Goal: Task Accomplishment & Management: Manage account settings

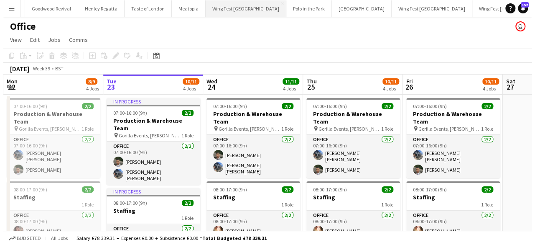
scroll to position [0, 209]
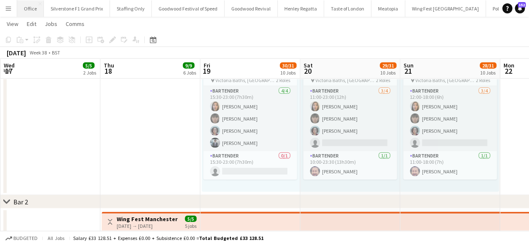
click at [33, 6] on button "Office Close" at bounding box center [30, 8] width 27 height 16
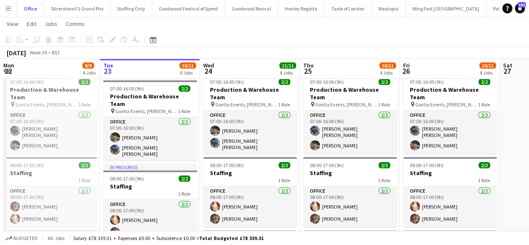
scroll to position [23, 0]
click at [70, 83] on div "07:00-16:00 (9h) 2/2" at bounding box center [50, 82] width 94 height 6
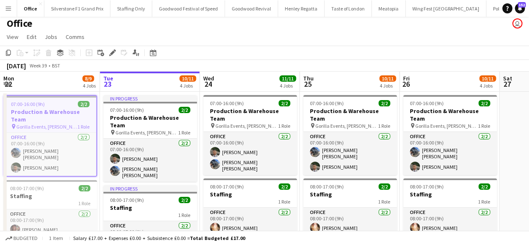
scroll to position [0, 0]
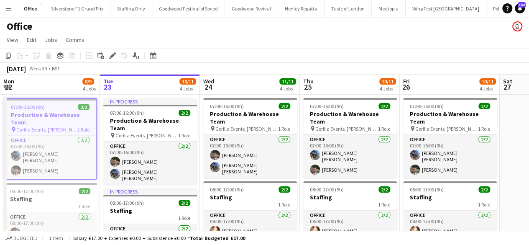
click at [55, 100] on div at bounding box center [50, 100] width 92 height 2
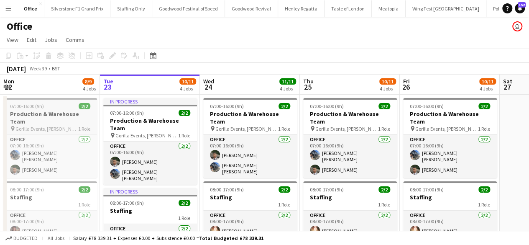
click at [55, 100] on app-job-card "07:00-16:00 (9h) 2/2 Production & Warehouse Team pin Gorilla Events, Jesse Boot…" at bounding box center [50, 138] width 94 height 80
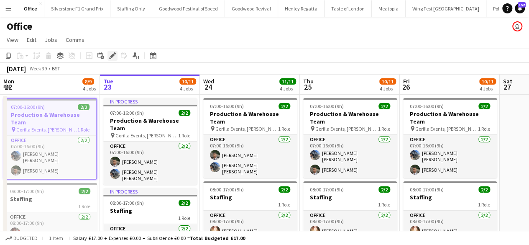
click at [112, 55] on icon at bounding box center [112, 55] width 5 height 5
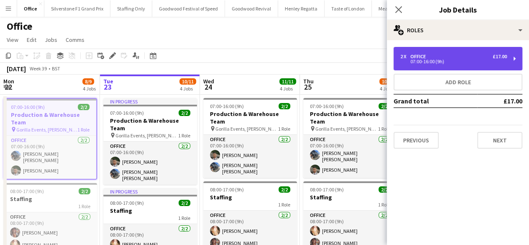
click at [424, 62] on div "07:00-16:00 (9h)" at bounding box center [453, 61] width 107 height 4
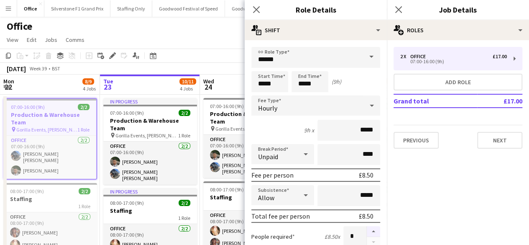
click at [368, 227] on button "button" at bounding box center [373, 231] width 13 height 11
type input "*"
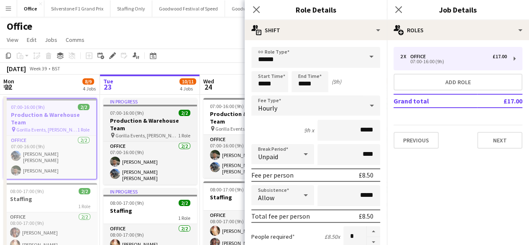
click at [163, 103] on div "In progress" at bounding box center [150, 101] width 94 height 7
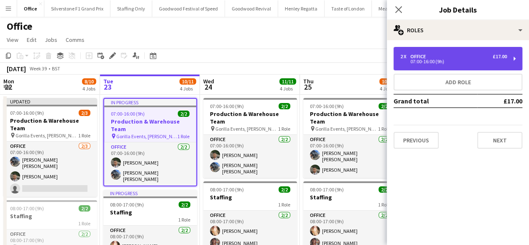
click at [428, 63] on div "07:00-16:00 (9h)" at bounding box center [453, 61] width 107 height 4
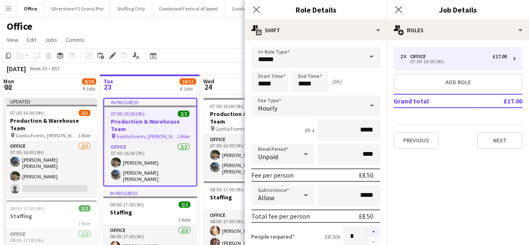
click at [367, 232] on button "button" at bounding box center [373, 231] width 13 height 11
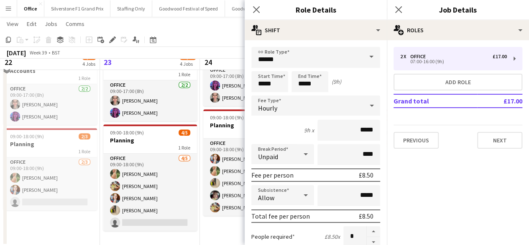
scroll to position [232, 0]
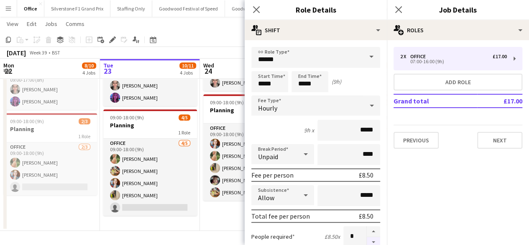
click at [367, 240] on button "button" at bounding box center [373, 242] width 13 height 10
type input "*"
click at [215, 215] on app-date-cell "07:00-16:00 (9h) 2/2 Production & Warehouse Team pin Gorilla Events, Jesse Boot…" at bounding box center [250, 45] width 100 height 369
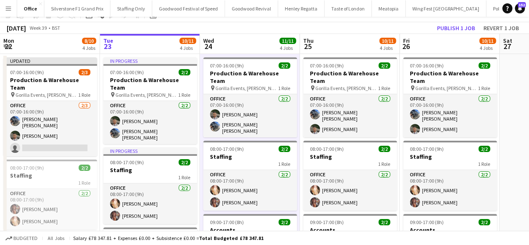
scroll to position [0, 0]
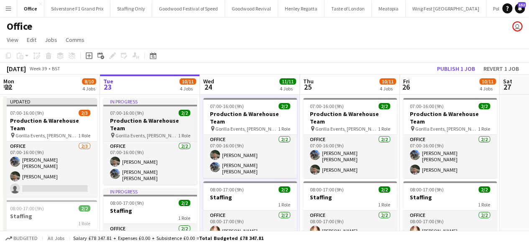
click at [143, 123] on h3 "Production & Warehouse Team" at bounding box center [150, 124] width 94 height 15
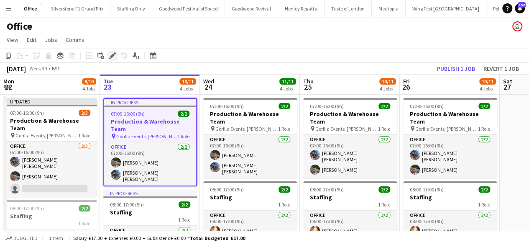
click at [112, 55] on icon at bounding box center [112, 55] width 5 height 5
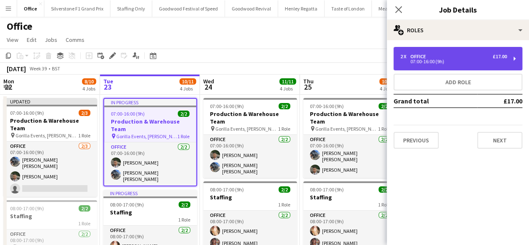
click at [481, 62] on div "07:00-16:00 (9h)" at bounding box center [453, 61] width 107 height 4
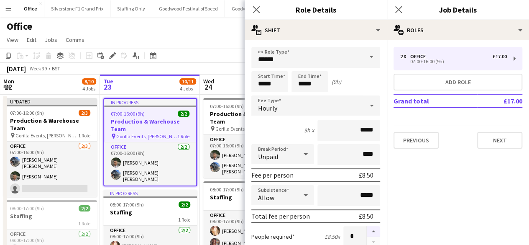
click at [368, 228] on button "button" at bounding box center [373, 231] width 13 height 11
type input "*"
click at [217, 48] on app-toolbar "Copy Paste Paste Ctrl+V Paste with crew Ctrl+Shift+V Paste linked Job Delete Gr…" at bounding box center [264, 55] width 529 height 14
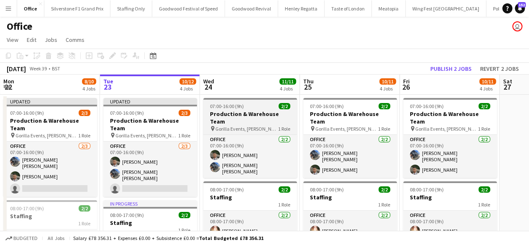
click at [239, 116] on h3 "Production & Warehouse Team" at bounding box center [250, 117] width 94 height 15
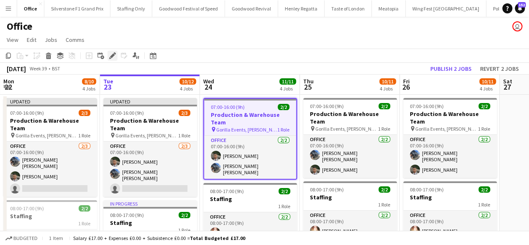
click at [111, 56] on icon at bounding box center [112, 55] width 5 height 5
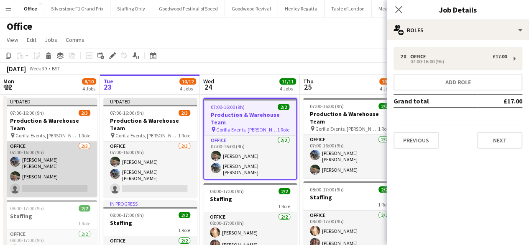
click at [65, 177] on app-card-role "Office 2/3 07:00-16:00 (9h) Connor Bowen Elias White single-neutral-actions" at bounding box center [50, 168] width 94 height 55
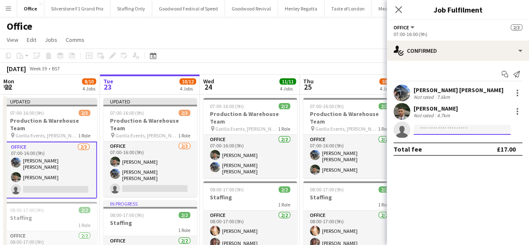
click at [428, 131] on input at bounding box center [461, 130] width 97 height 10
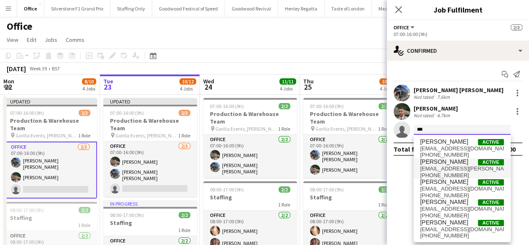
type input "***"
click at [436, 163] on span "Aidan Demery" at bounding box center [444, 161] width 48 height 7
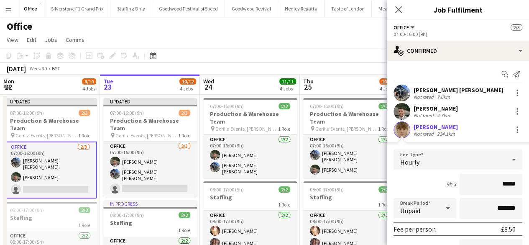
scroll to position [83, 0]
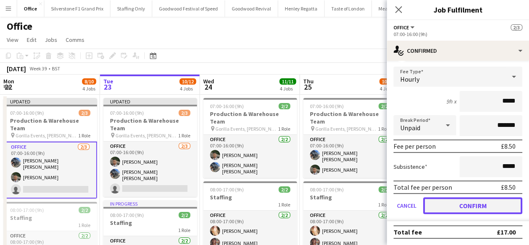
click at [446, 205] on button "Confirm" at bounding box center [472, 205] width 99 height 17
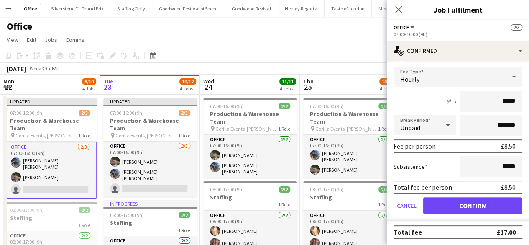
scroll to position [0, 0]
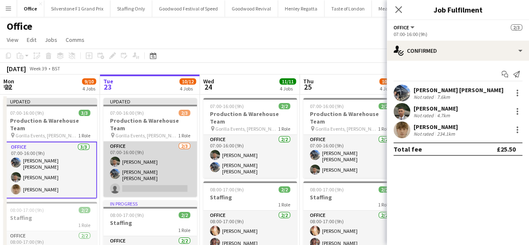
click at [159, 183] on app-card-role "Office 2/3 07:00-16:00 (9h) Elias White Connor Bowen single-neutral-actions" at bounding box center [150, 168] width 94 height 55
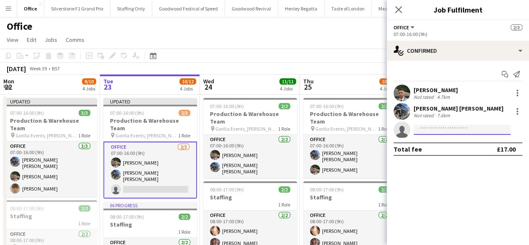
click at [446, 132] on input at bounding box center [461, 130] width 97 height 10
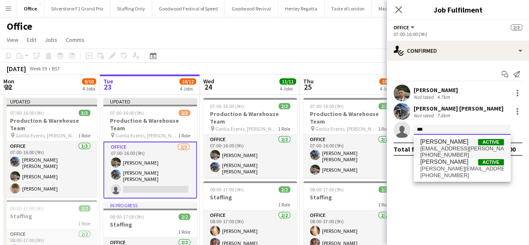
type input "***"
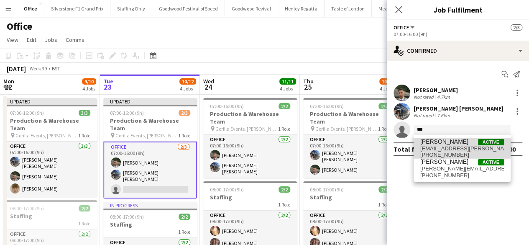
click at [444, 142] on span "Aidan Demery" at bounding box center [444, 141] width 48 height 7
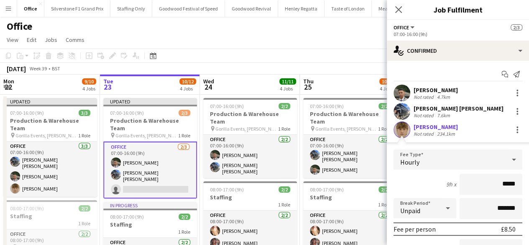
scroll to position [83, 0]
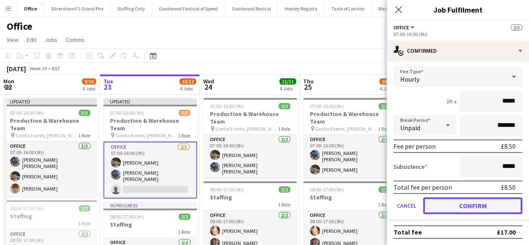
click at [446, 205] on button "Confirm" at bounding box center [472, 205] width 99 height 17
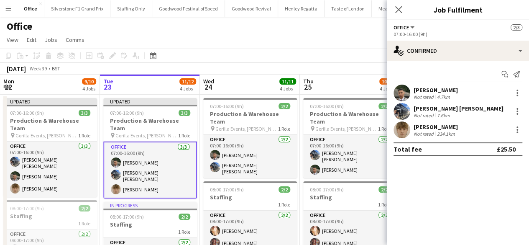
scroll to position [0, 0]
click at [342, 37] on app-page-menu "View Day view expanded Day view collapsed Month view Date picker Jump to today …" at bounding box center [264, 41] width 529 height 16
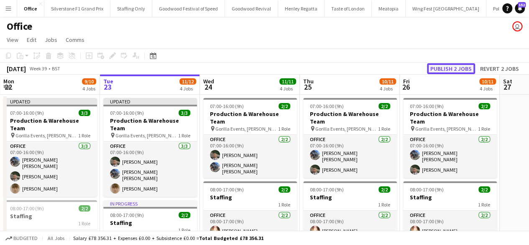
click at [443, 66] on button "Publish 2 jobs" at bounding box center [451, 68] width 48 height 11
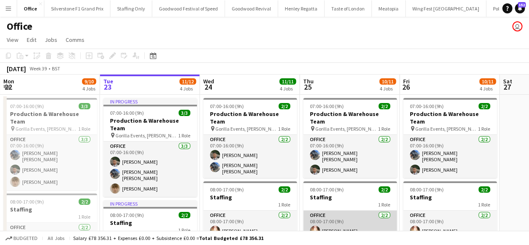
click at [362, 220] on app-card-role "Office 2/2 08:00-17:00 (9h) Laura Pearson Tara Jacobson" at bounding box center [350, 230] width 94 height 41
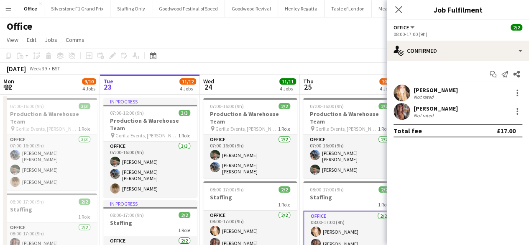
click at [327, 41] on app-page-menu "View Day view expanded Day view collapsed Month view Date picker Jump to today …" at bounding box center [264, 41] width 529 height 16
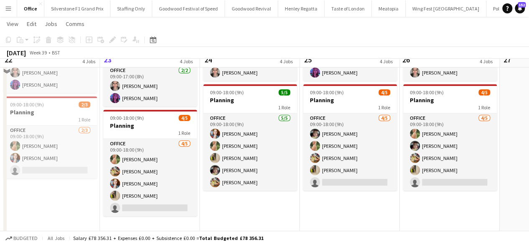
scroll to position [244, 0]
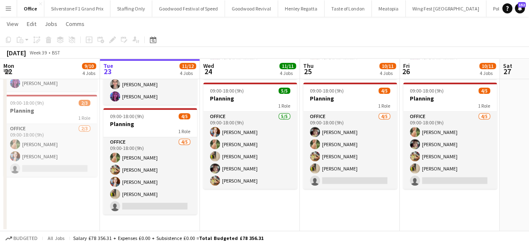
click at [395, 186] on app-date-cell "07:00-16:00 (9h) 2/2 Production & Warehouse Team pin Gorilla Events, Jesse Boot…" at bounding box center [350, 40] width 100 height 381
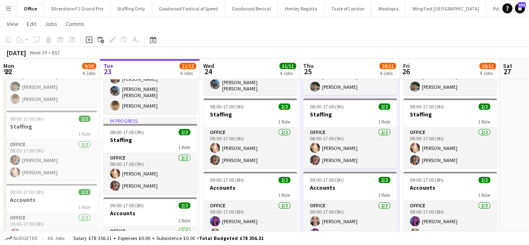
scroll to position [0, 0]
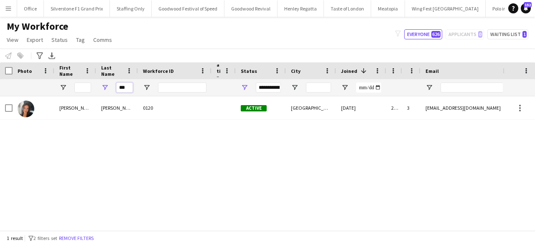
click at [124, 90] on input "***" at bounding box center [124, 87] width 17 height 10
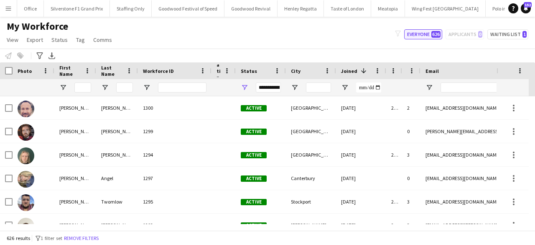
click at [414, 33] on button "Everyone 626" at bounding box center [423, 34] width 38 height 10
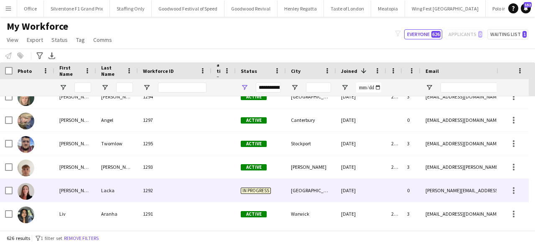
click at [293, 195] on div "[GEOGRAPHIC_DATA]" at bounding box center [311, 189] width 50 height 23
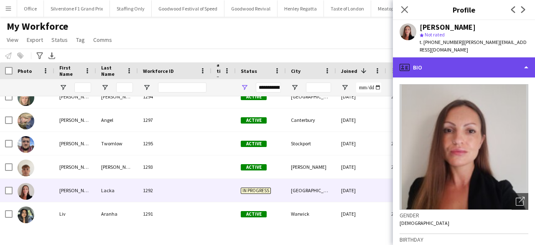
click at [475, 63] on div "profile Bio" at bounding box center [464, 67] width 142 height 20
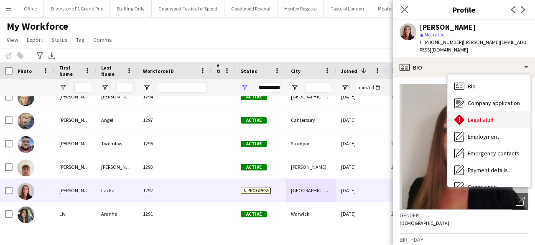
click at [480, 116] on div "Legal stuff Legal stuff" at bounding box center [489, 119] width 83 height 17
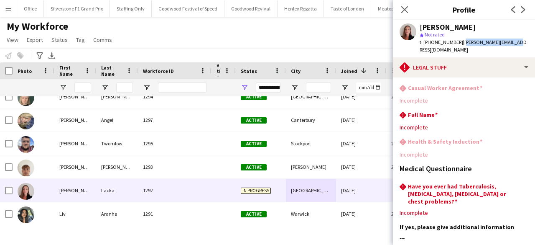
drag, startPoint x: 507, startPoint y: 43, endPoint x: 460, endPoint y: 43, distance: 47.6
click at [460, 43] on div "[PERSON_NAME] star Not rated t. [PHONE_NUMBER] | [PERSON_NAME][EMAIL_ADDRESS][D…" at bounding box center [464, 38] width 142 height 37
copy span "[PERSON_NAME][EMAIL_ADDRESS][DOMAIN_NAME]"
click at [403, 10] on icon "Close pop-in" at bounding box center [404, 9] width 8 height 8
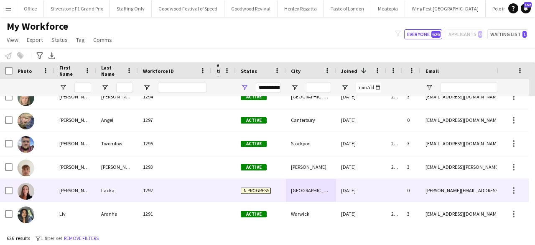
click at [283, 185] on div "In progress" at bounding box center [261, 189] width 50 height 23
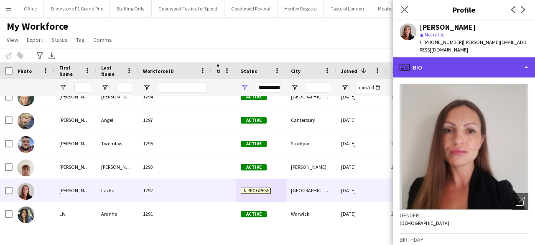
click at [444, 57] on div "profile Bio" at bounding box center [464, 67] width 142 height 20
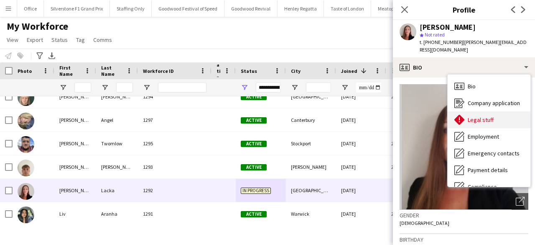
click at [484, 116] on span "Legal stuff" at bounding box center [481, 120] width 26 height 8
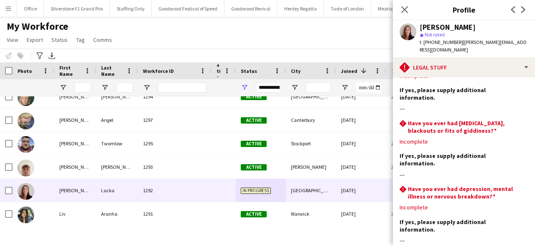
scroll to position [203, 0]
click at [405, 9] on icon at bounding box center [404, 9] width 8 height 8
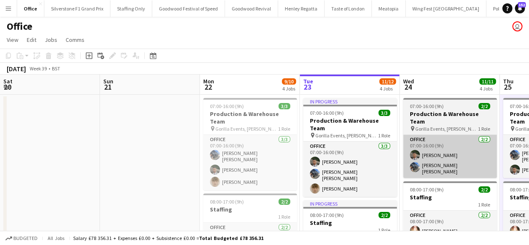
scroll to position [0, 200]
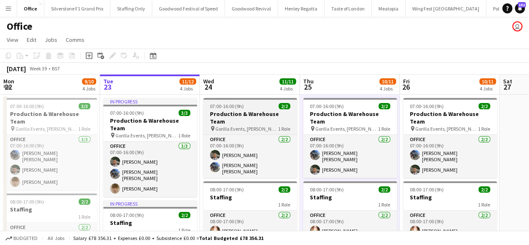
click at [242, 110] on h3 "Production & Warehouse Team" at bounding box center [250, 117] width 94 height 15
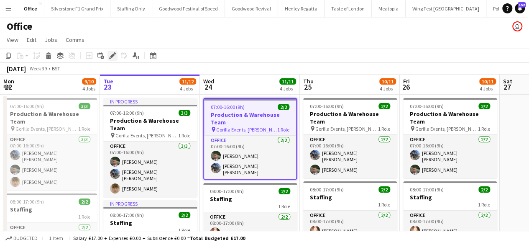
click at [114, 53] on icon at bounding box center [115, 53] width 2 height 2
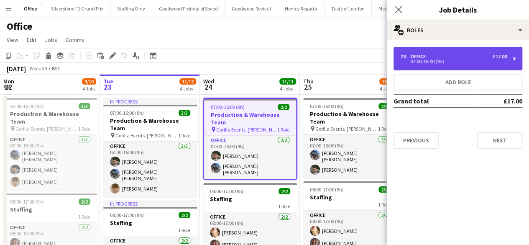
click at [424, 56] on div "Office" at bounding box center [419, 56] width 19 height 6
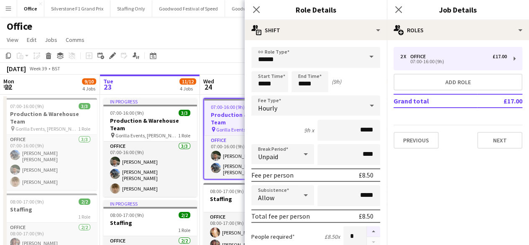
click at [369, 227] on button "button" at bounding box center [373, 231] width 13 height 11
type input "*"
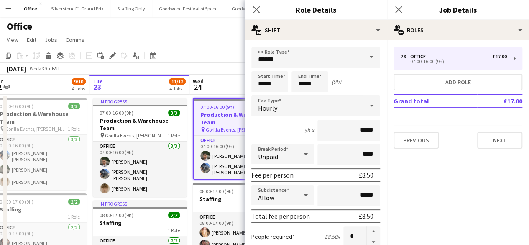
scroll to position [0, 211]
click at [196, 49] on app-toolbar "Copy Paste Paste Ctrl+V Paste with crew Ctrl+Shift+V Paste linked Job Delete Gr…" at bounding box center [264, 55] width 529 height 14
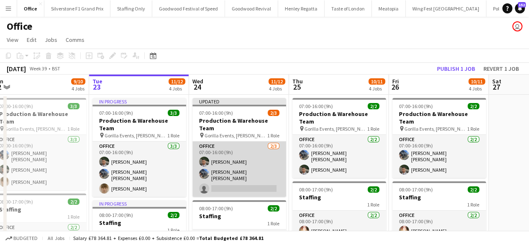
click at [237, 178] on app-card-role "Office 2/3 07:00-16:00 (9h) Elias White Connor Bowen single-neutral-actions" at bounding box center [239, 168] width 94 height 55
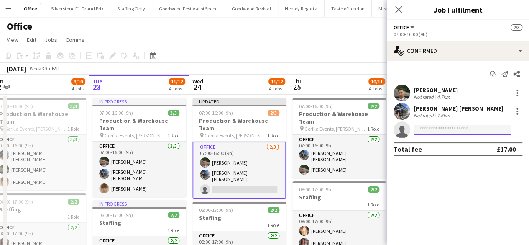
click at [437, 130] on input at bounding box center [461, 130] width 97 height 10
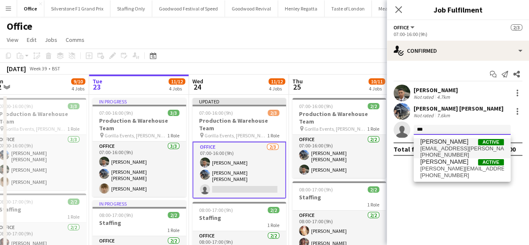
type input "***"
click at [432, 155] on span "+447718635264" at bounding box center [462, 154] width 84 height 7
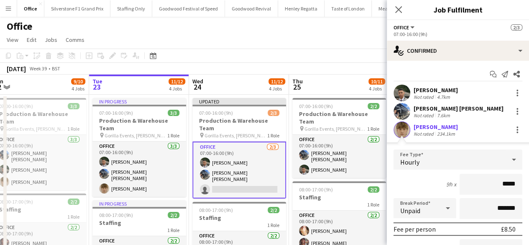
scroll to position [83, 0]
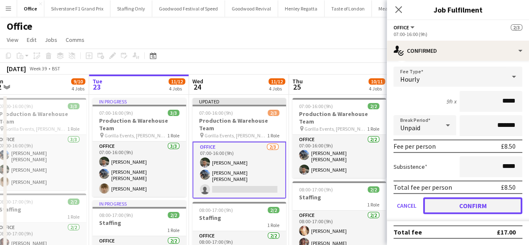
click at [453, 201] on button "Confirm" at bounding box center [472, 205] width 99 height 17
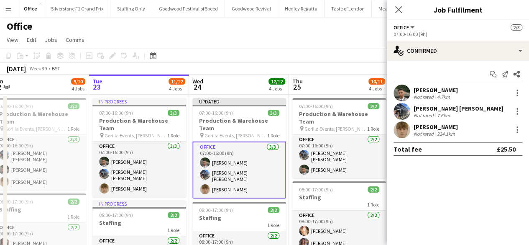
scroll to position [0, 0]
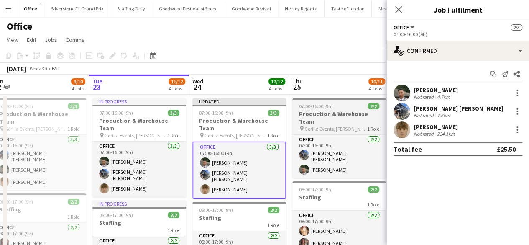
click at [324, 125] on span "Gorilla Events, Jesse Boot Avenue, Nottingham, UK" at bounding box center [335, 128] width 63 height 6
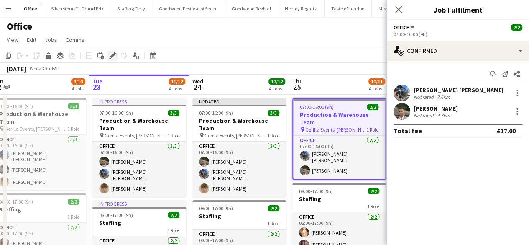
click at [113, 53] on icon "Edit" at bounding box center [112, 55] width 7 height 7
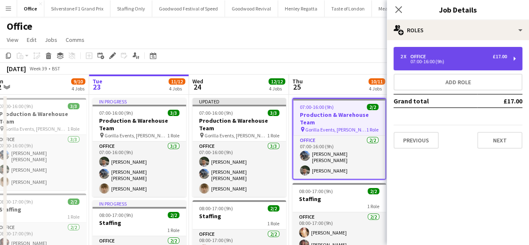
click at [416, 56] on div "Office" at bounding box center [419, 56] width 19 height 6
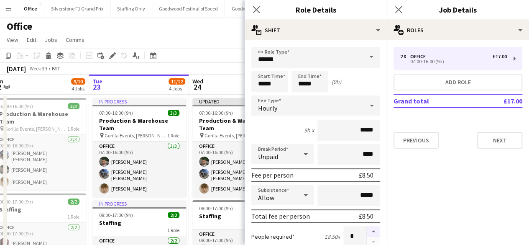
click at [368, 229] on button "button" at bounding box center [373, 231] width 13 height 11
type input "*"
click at [224, 67] on div "September 2025 Week 39 • BST Publish 1 job Revert 1 job" at bounding box center [264, 69] width 529 height 12
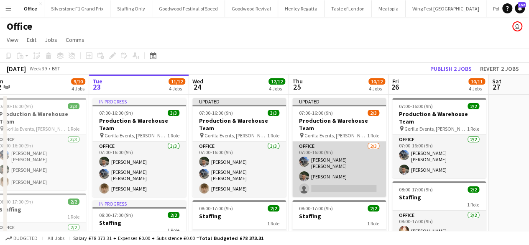
click at [335, 173] on app-card-role "Office 2/3 07:00-16:00 (9h) Connor Bowen Elias White single-neutral-actions" at bounding box center [339, 168] width 94 height 55
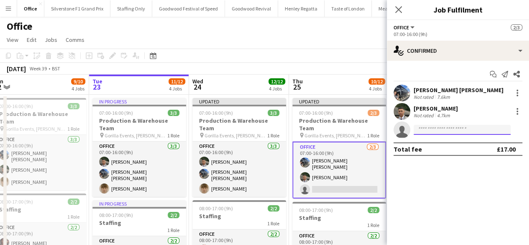
click at [420, 127] on input at bounding box center [461, 130] width 97 height 10
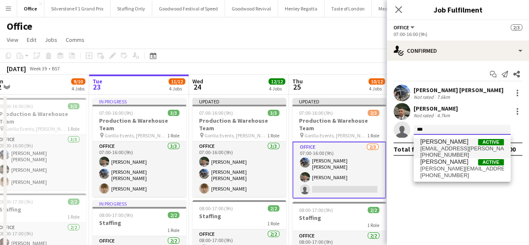
type input "***"
click at [430, 146] on span "[EMAIL_ADDRESS][PERSON_NAME][DOMAIN_NAME]" at bounding box center [462, 148] width 84 height 7
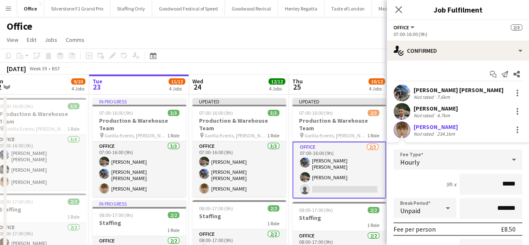
scroll to position [83, 0]
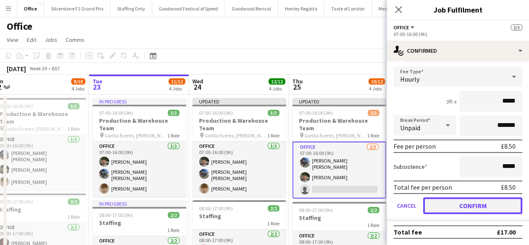
click at [447, 208] on button "Confirm" at bounding box center [472, 205] width 99 height 17
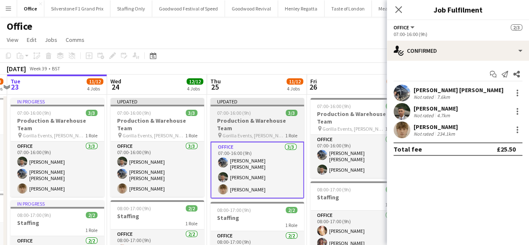
scroll to position [0, 314]
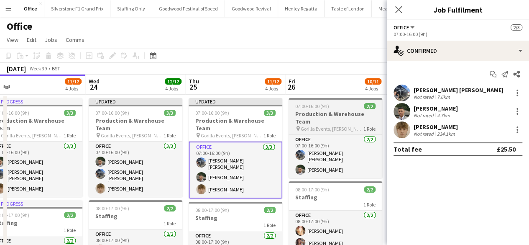
click at [334, 107] on div "07:00-16:00 (9h) 2/2" at bounding box center [335, 106] width 94 height 6
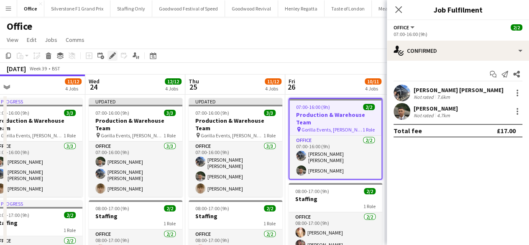
click at [112, 56] on icon at bounding box center [112, 55] width 5 height 5
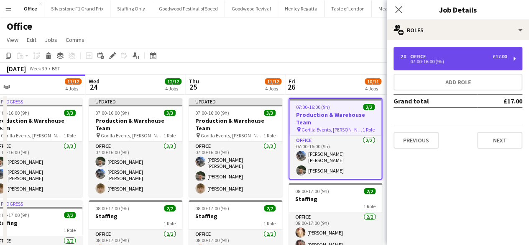
click at [421, 65] on div "2 x Office £17.00 07:00-16:00 (9h)" at bounding box center [457, 58] width 129 height 23
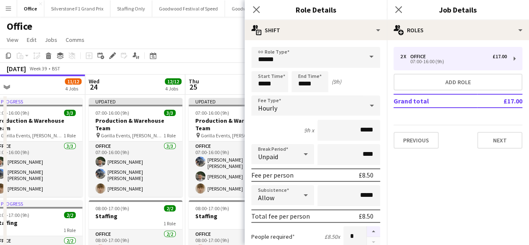
click at [369, 229] on button "button" at bounding box center [373, 231] width 13 height 11
type input "*"
click at [177, 25] on div "Office user" at bounding box center [264, 25] width 529 height 16
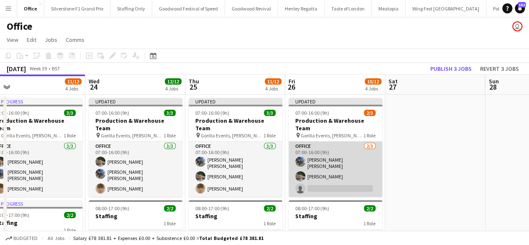
click at [317, 179] on app-card-role "Office 2/3 07:00-16:00 (9h) Connor Bowen Elias White single-neutral-actions" at bounding box center [335, 168] width 94 height 55
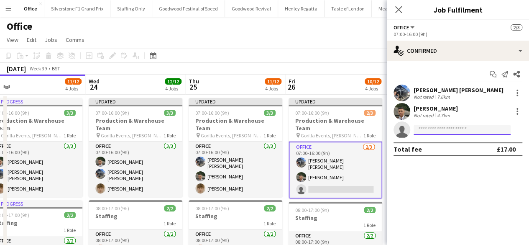
click at [429, 130] on input at bounding box center [461, 130] width 97 height 10
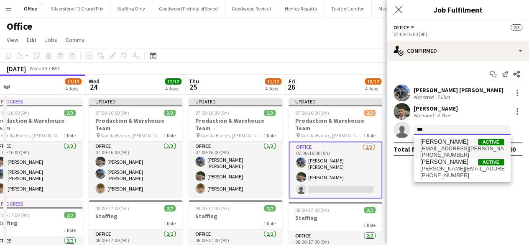
type input "***"
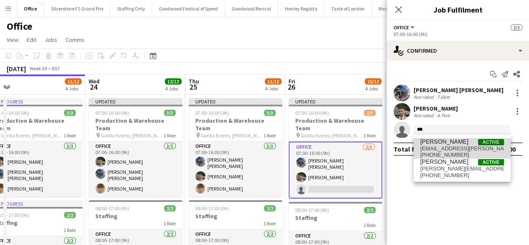
click at [428, 147] on span "[EMAIL_ADDRESS][PERSON_NAME][DOMAIN_NAME]" at bounding box center [462, 148] width 84 height 7
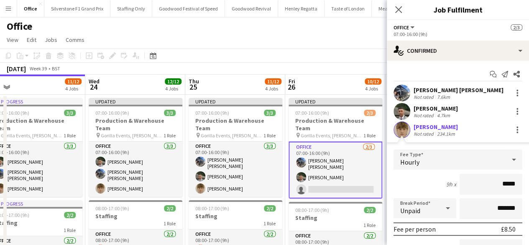
scroll to position [83, 0]
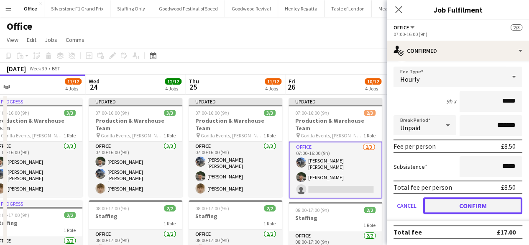
click at [451, 201] on button "Confirm" at bounding box center [472, 205] width 99 height 17
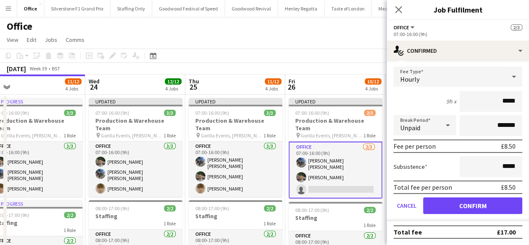
scroll to position [0, 0]
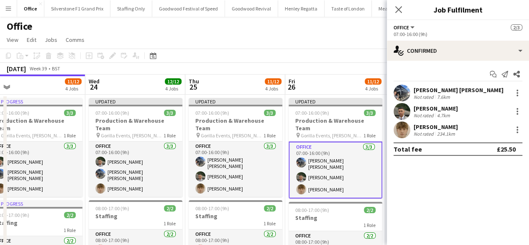
click at [339, 41] on app-page-menu "View Day view expanded Day view collapsed Month view Date picker Jump to today …" at bounding box center [264, 41] width 529 height 16
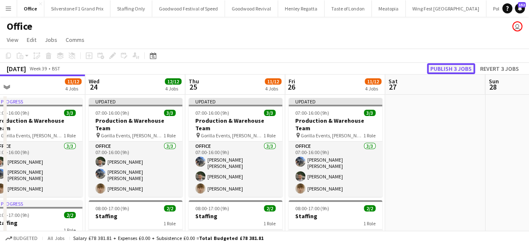
click at [436, 69] on button "Publish 3 jobs" at bounding box center [451, 68] width 48 height 11
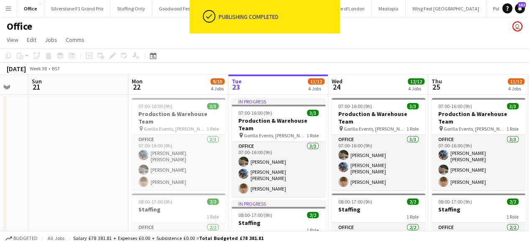
scroll to position [0, 231]
